Goal: Obtain resource: Download file/media

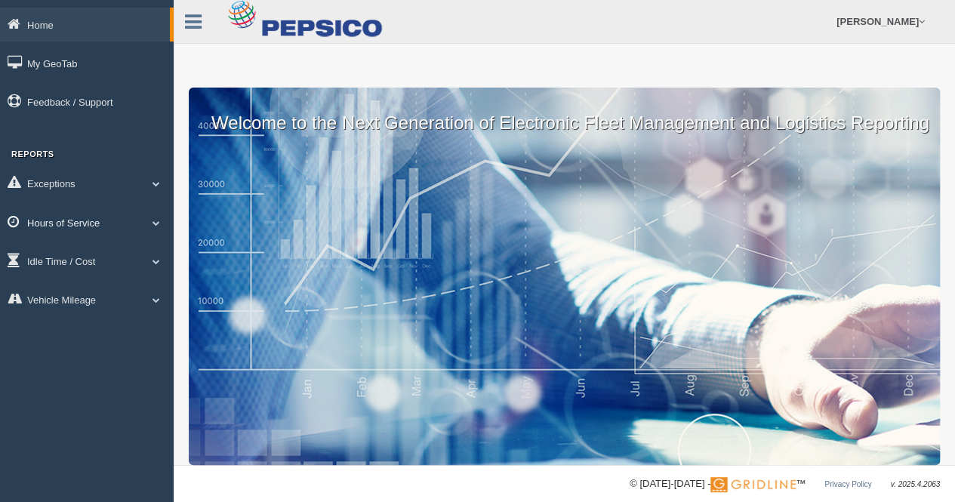
click at [155, 221] on span at bounding box center [157, 223] width 20 height 8
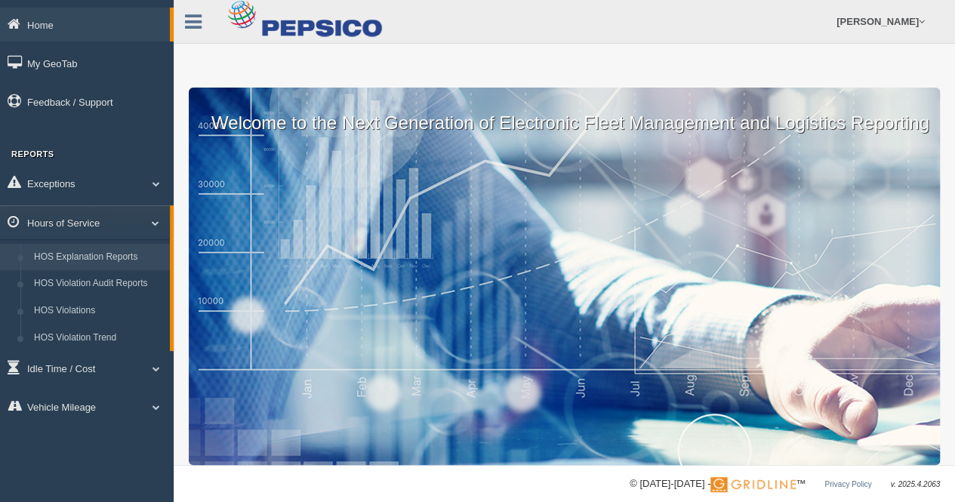
click at [109, 261] on link "HOS Explanation Reports" at bounding box center [98, 257] width 143 height 27
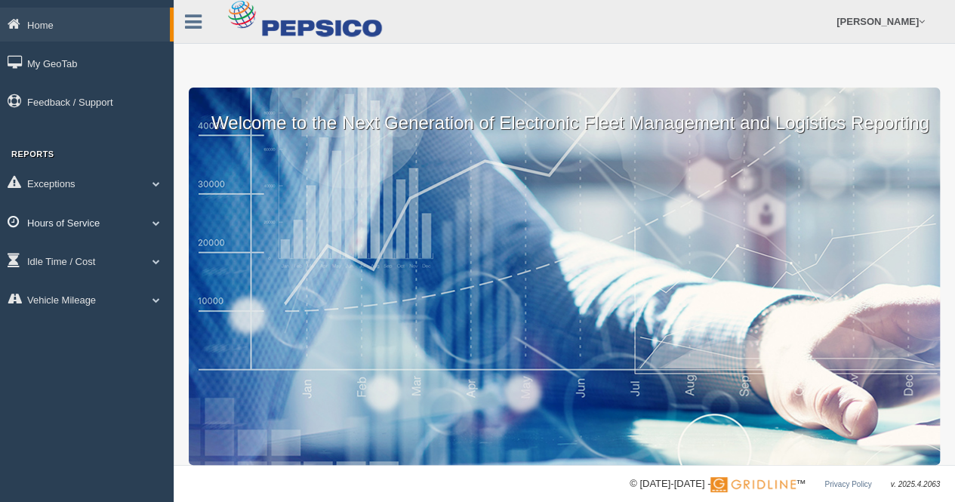
click at [154, 219] on span at bounding box center [157, 223] width 20 height 8
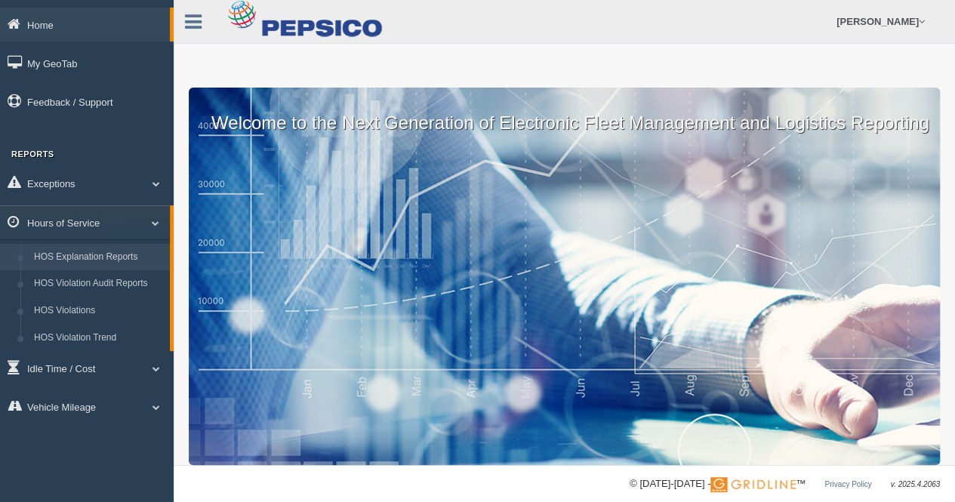
click at [115, 258] on link "HOS Explanation Reports" at bounding box center [98, 257] width 143 height 27
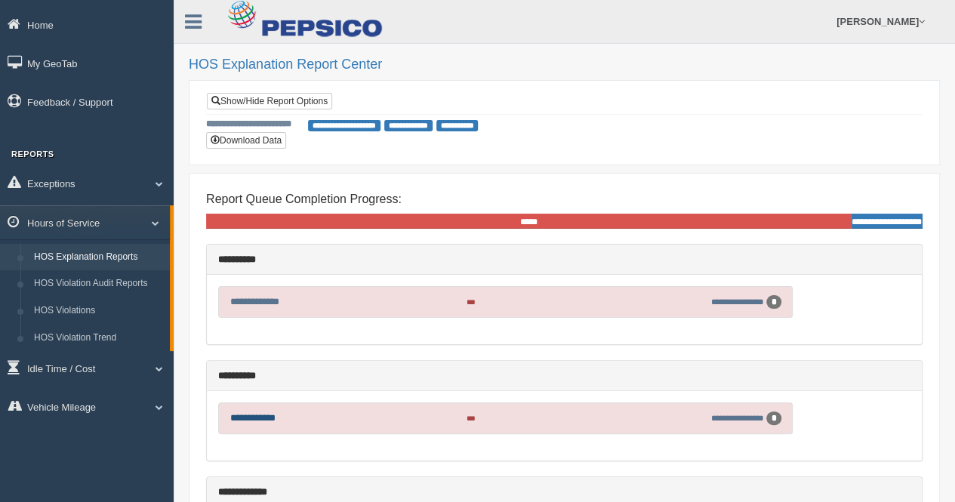
click at [276, 413] on link "**********" at bounding box center [252, 418] width 45 height 10
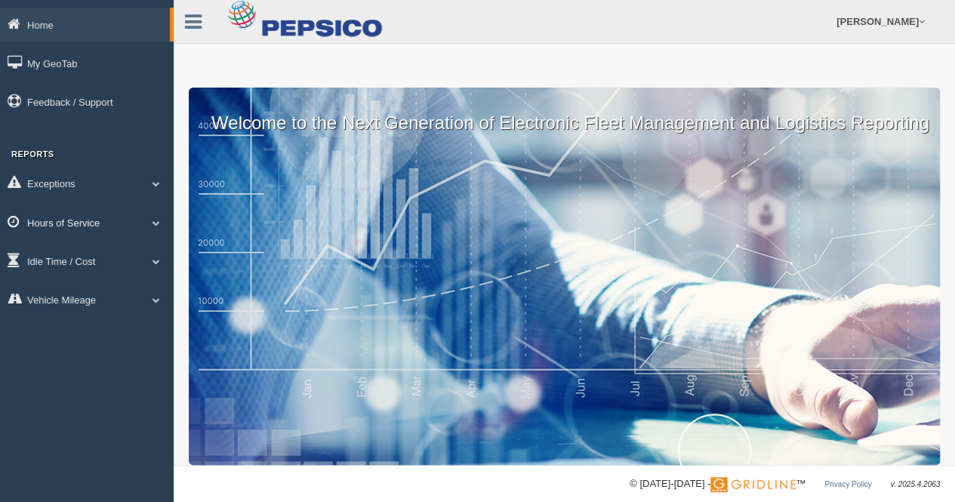
click at [160, 224] on span at bounding box center [157, 223] width 20 height 8
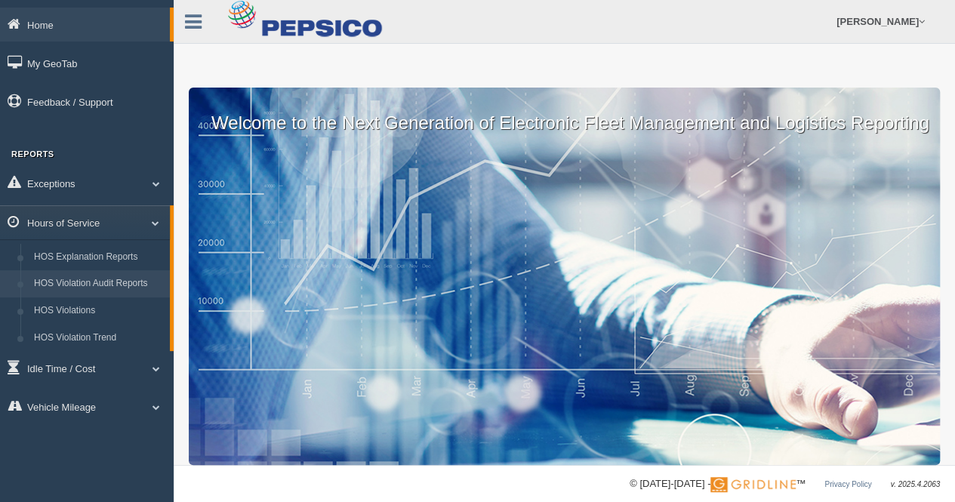
click at [122, 286] on link "HOS Violation Audit Reports" at bounding box center [98, 283] width 143 height 27
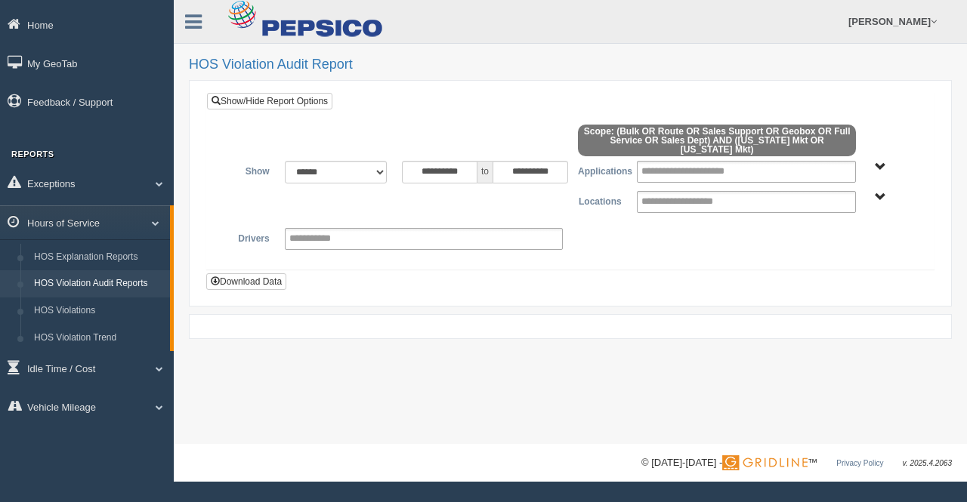
click at [881, 162] on span "Bulk Full Service Geobox Route Sales Dept Sales Support" at bounding box center [880, 167] width 11 height 11
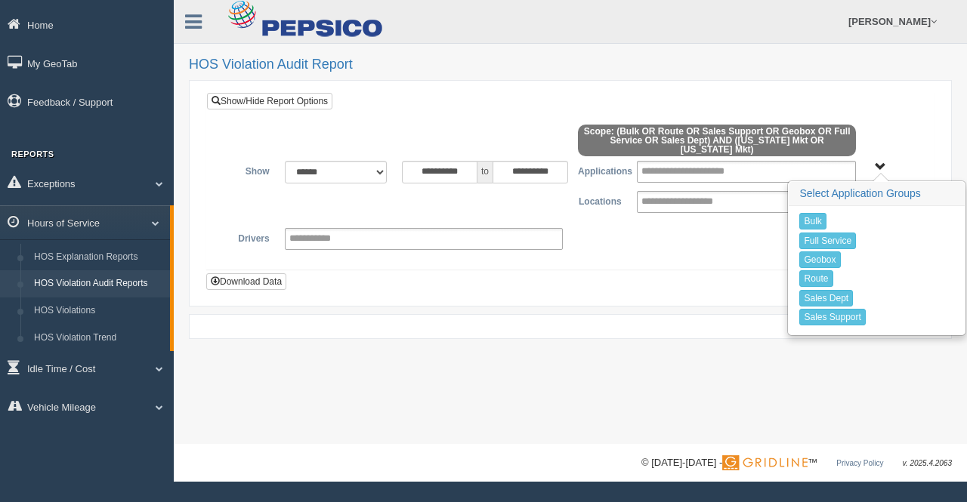
click at [879, 162] on span "Bulk Full Service Geobox Route Sales Dept Sales Support" at bounding box center [880, 167] width 11 height 11
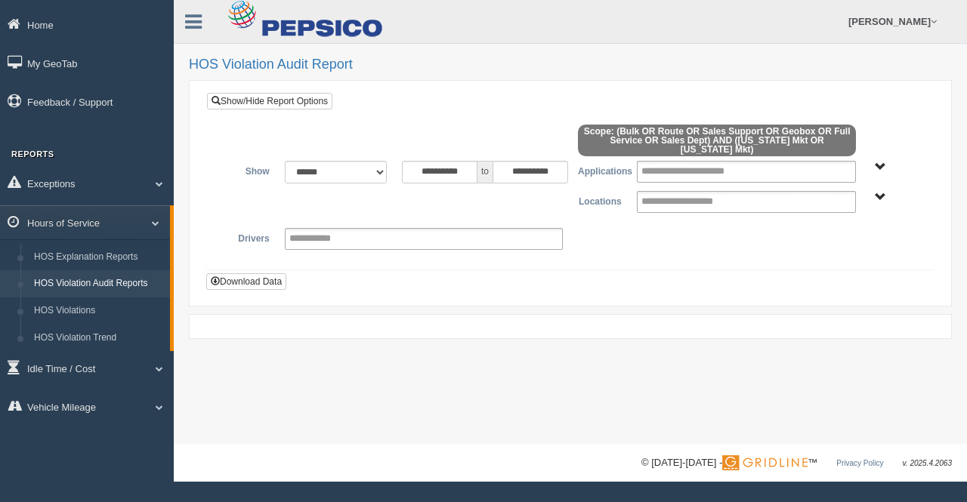
click at [880, 192] on span "Georgia Mkt Tennessee Mkt" at bounding box center [880, 197] width 11 height 11
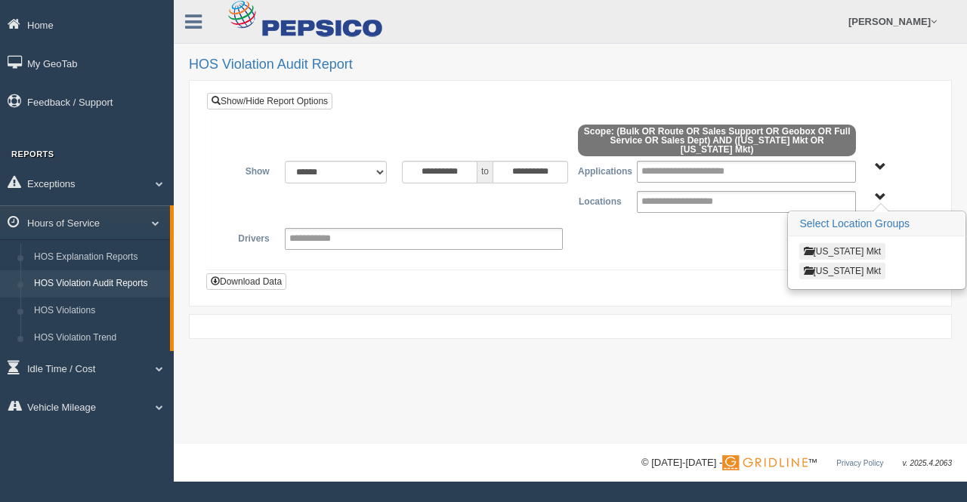
click at [827, 243] on button "[US_STATE] Mkt" at bounding box center [842, 251] width 86 height 17
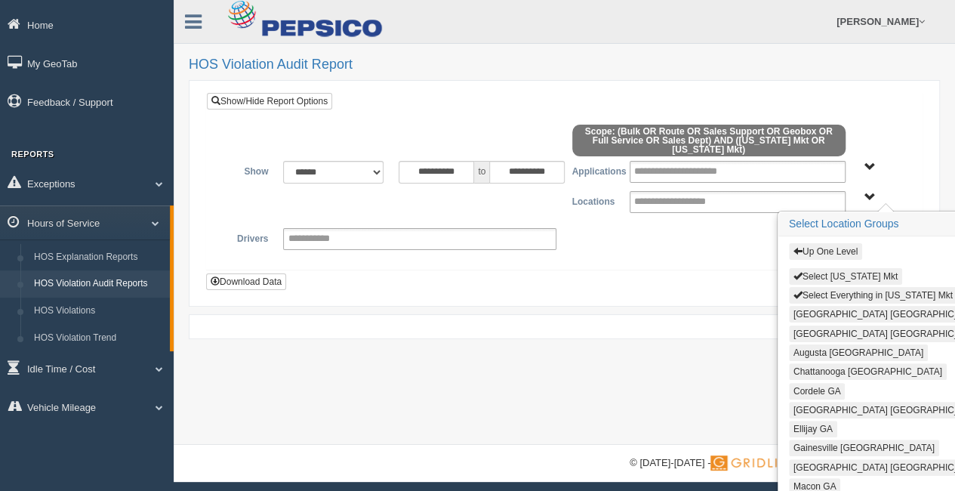
click at [814, 268] on button "Select Georgia Mkt" at bounding box center [845, 276] width 113 height 17
click at [660, 243] on div "**********" at bounding box center [564, 239] width 693 height 22
click at [390, 131] on div at bounding box center [564, 143] width 693 height 36
click at [273, 275] on button "Download Data" at bounding box center [246, 281] width 80 height 17
